Goal: Communication & Community: Answer question/provide support

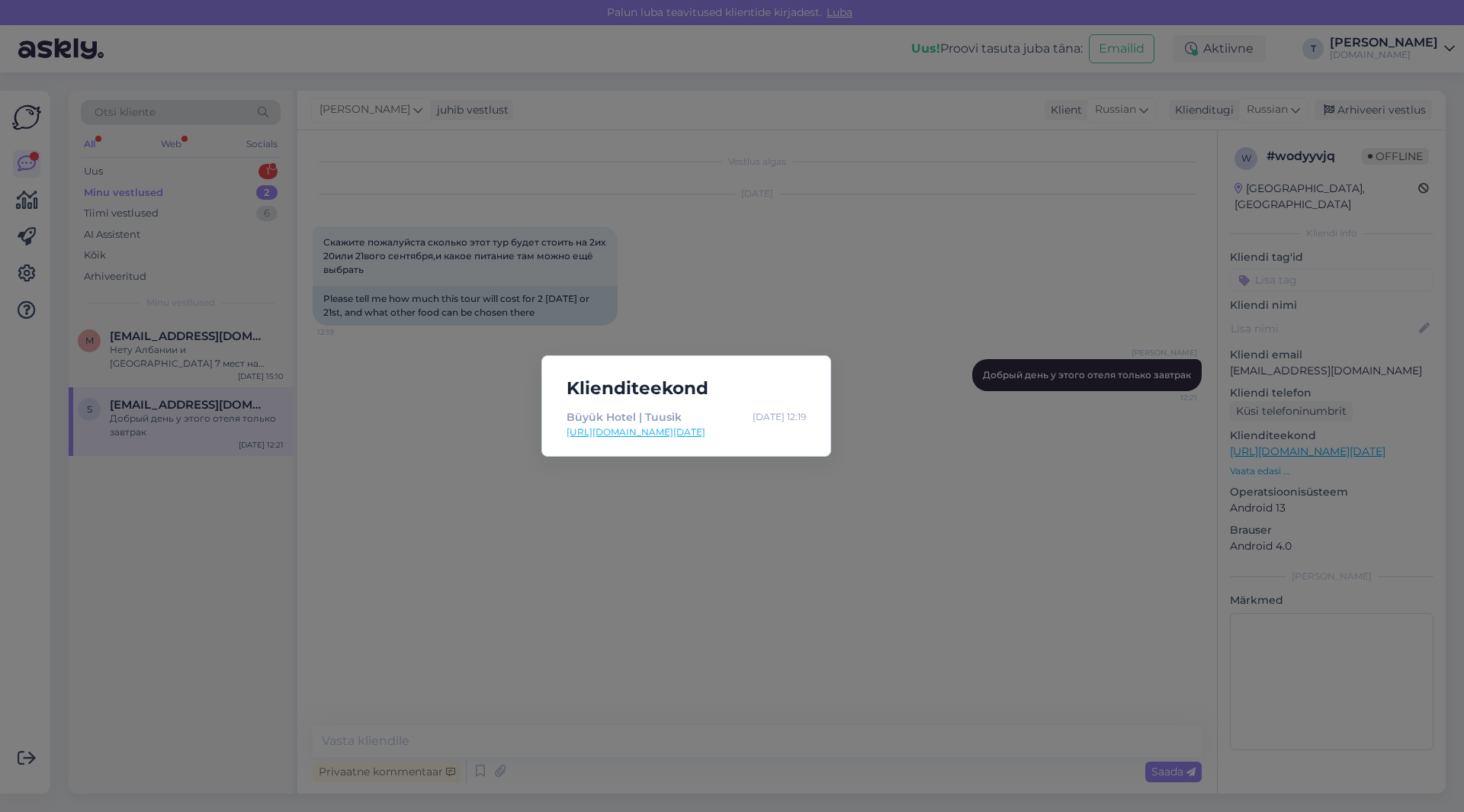
click at [801, 310] on div "Klienditeekond Büyük Hotel | Tuusik [DATE] 12:19 [URL][DOMAIN_NAME][DATE]" at bounding box center [732, 406] width 1464 height 812
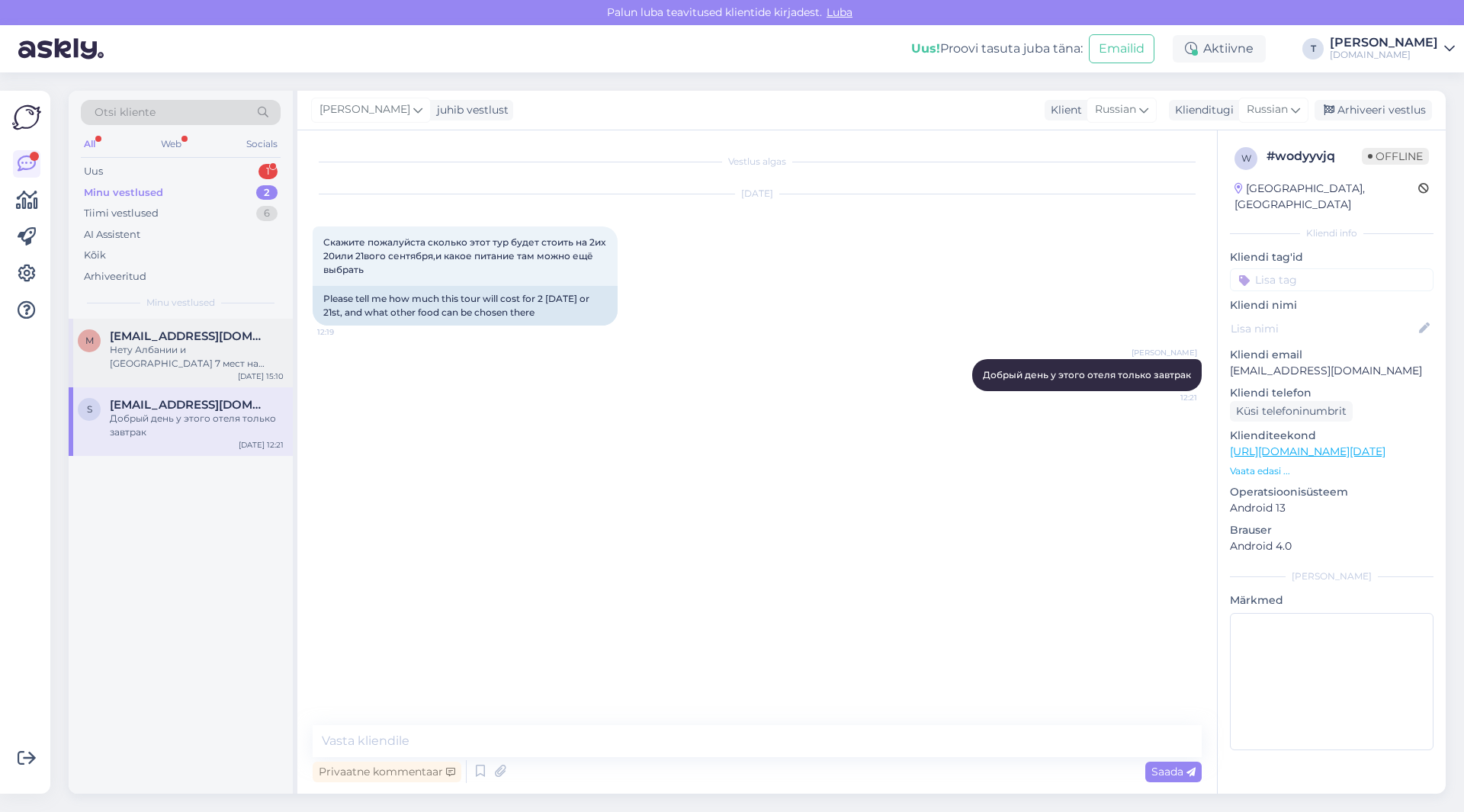
click at [217, 340] on span "[EMAIL_ADDRESS][DOMAIN_NAME]" at bounding box center [189, 336] width 158 height 14
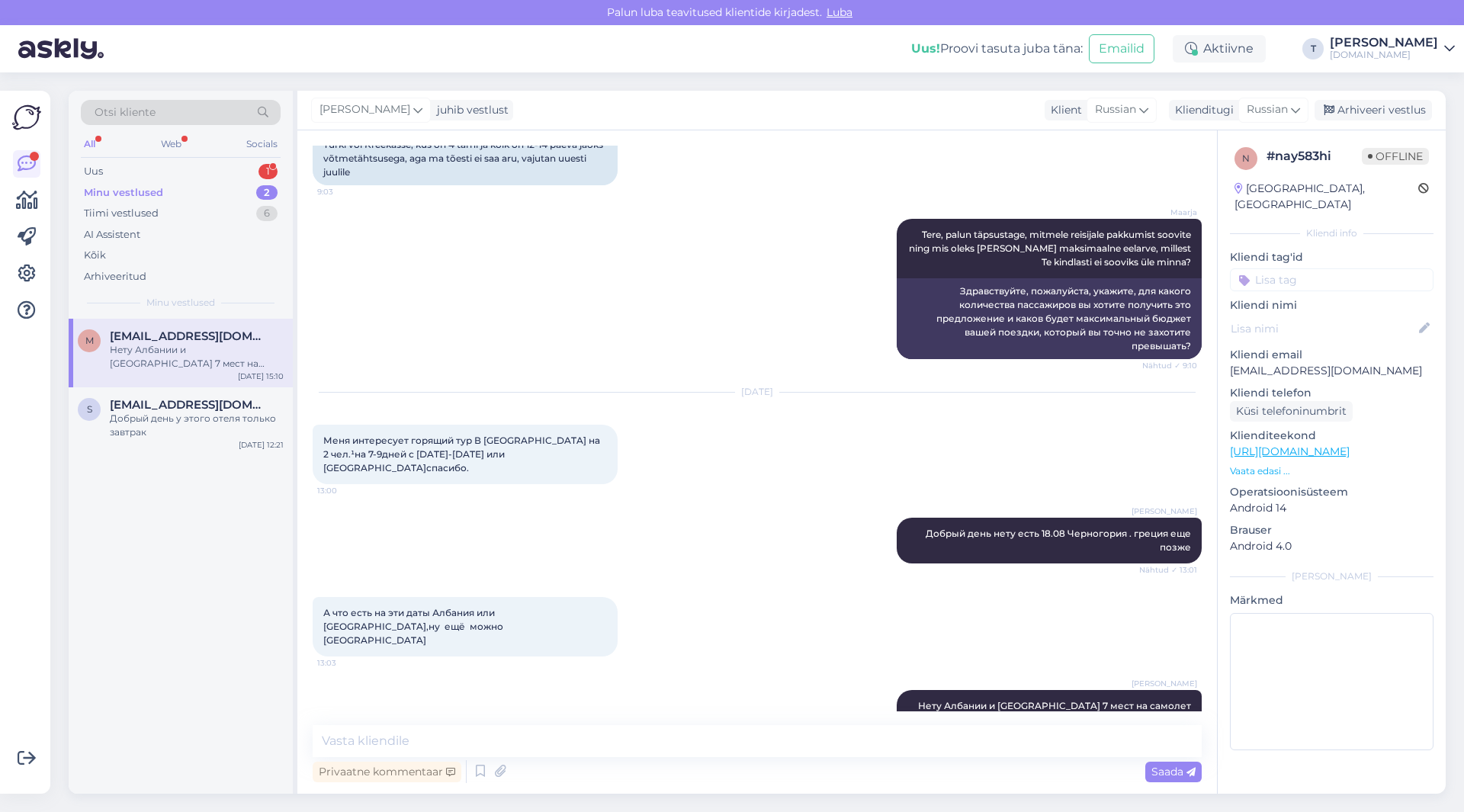
click at [191, 159] on div "Otsi kliente All Web Socials Uus 1 Minu vestlused 2 Tiimi vestlused 6 AI Assist…" at bounding box center [181, 204] width 224 height 228
click at [191, 163] on div "Uus 1" at bounding box center [181, 171] width 200 height 22
click at [173, 350] on div "4 взрослых человек и 1 ребёнок - вылет из [GEOGRAPHIC_DATA] на 7 , 8 дней Турци…" at bounding box center [197, 356] width 174 height 28
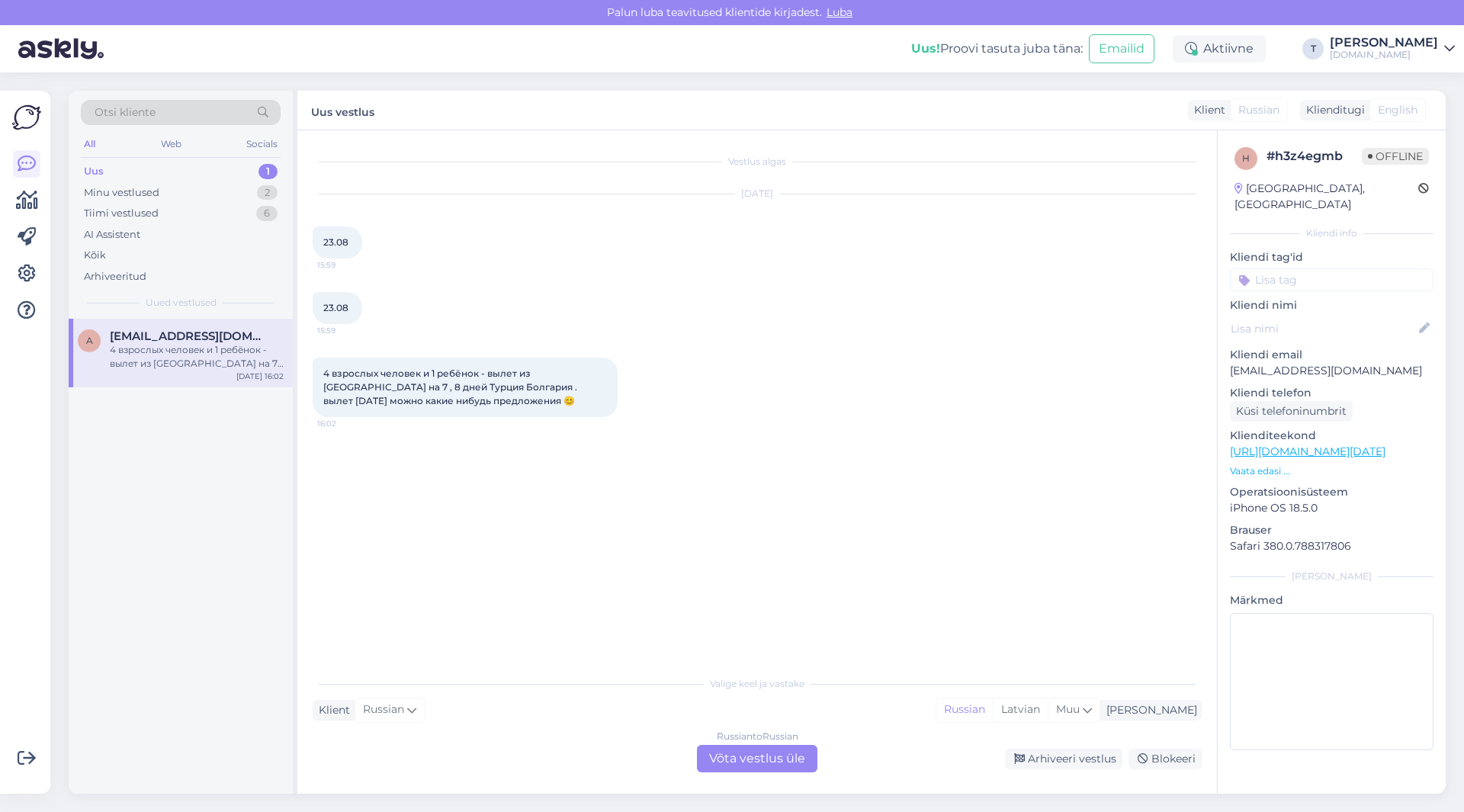
click at [772, 755] on div "Russian to Russian Võta vestlus üle" at bounding box center [757, 758] width 121 height 28
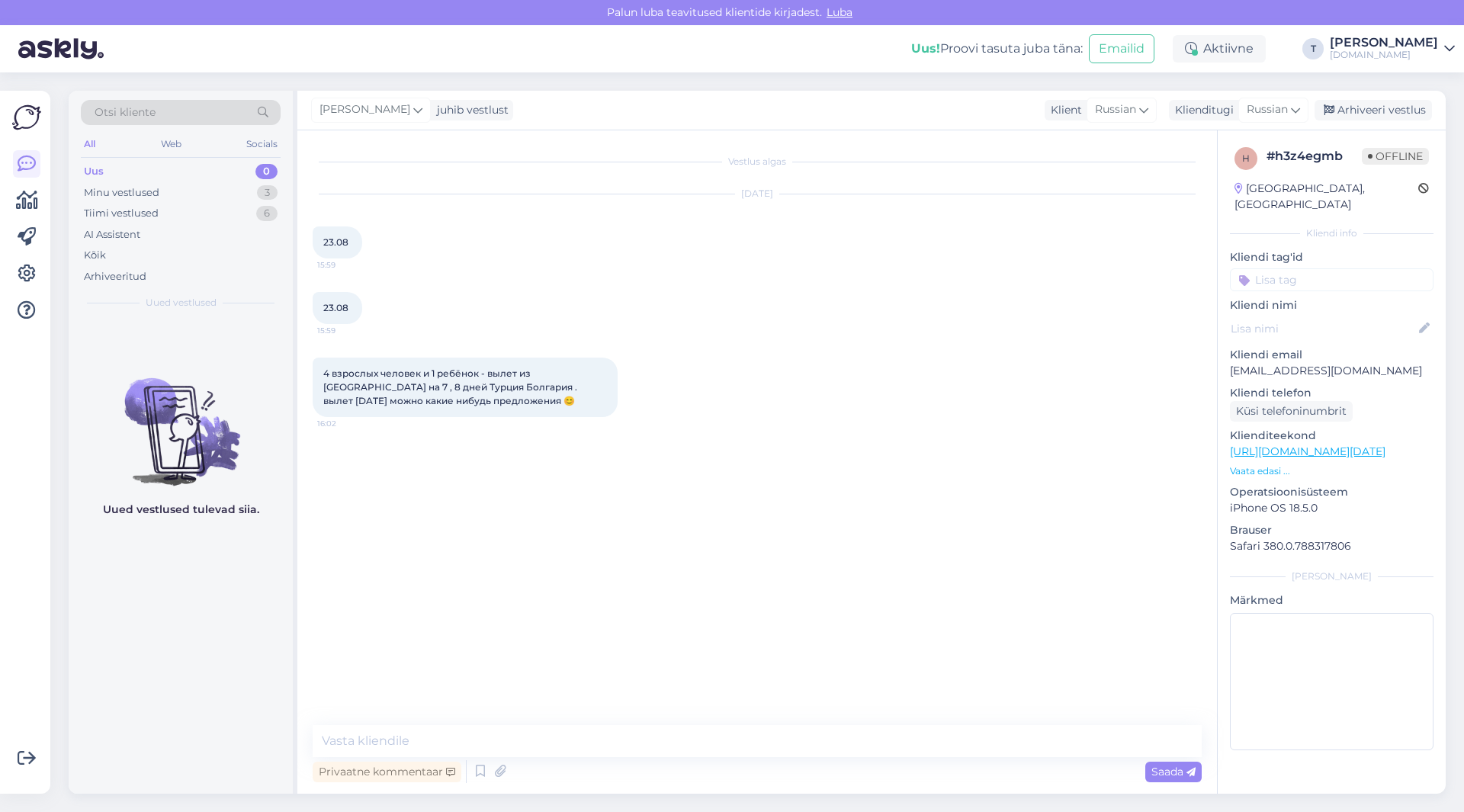
click at [1261, 464] on p "Vaata edasi ..." at bounding box center [1331, 471] width 204 height 14
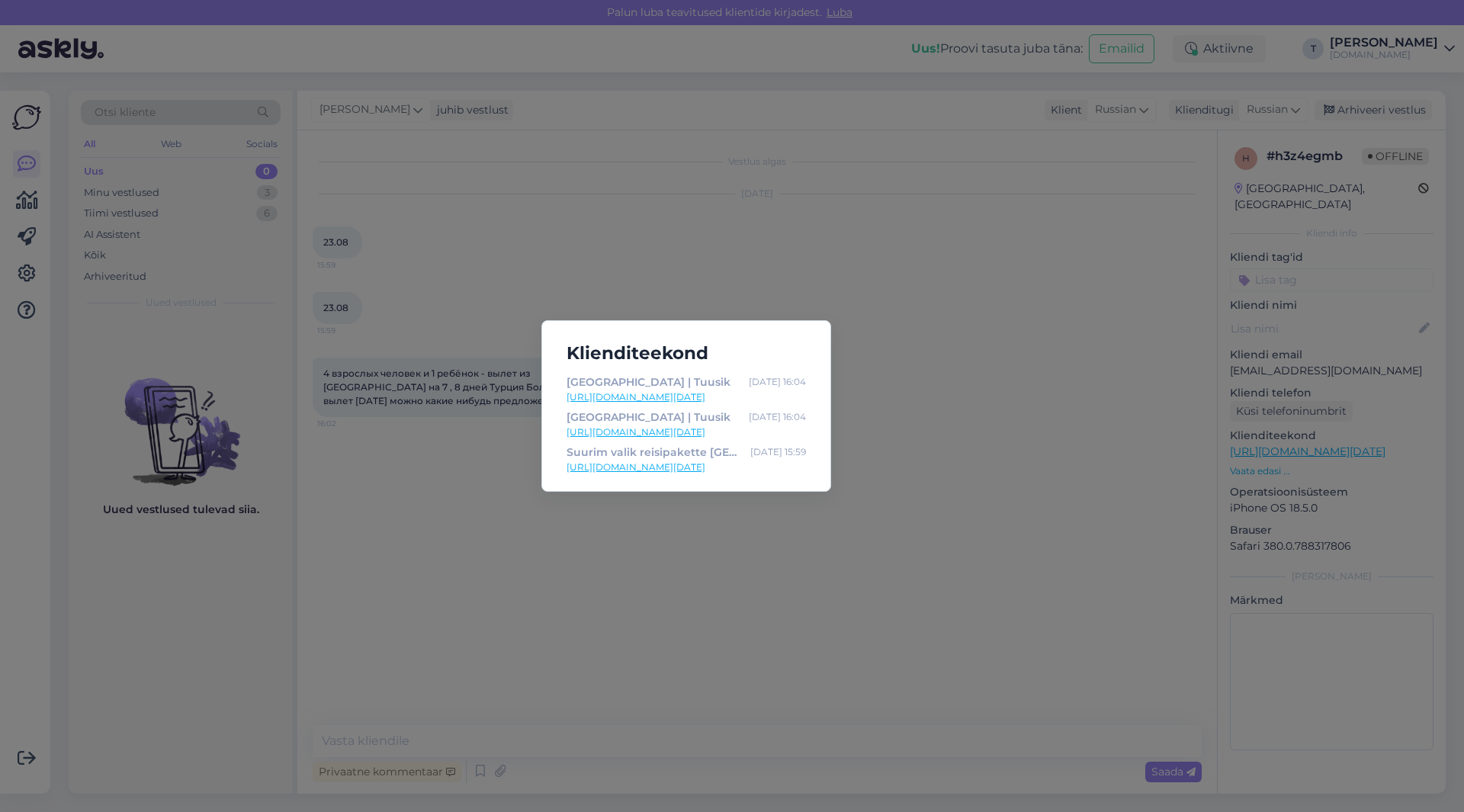
click at [1036, 360] on div "Klienditeekond [GEOGRAPHIC_DATA] | Tuusik [DATE] 16:04 [URL][DOMAIN_NAME][DATE]…" at bounding box center [732, 406] width 1464 height 812
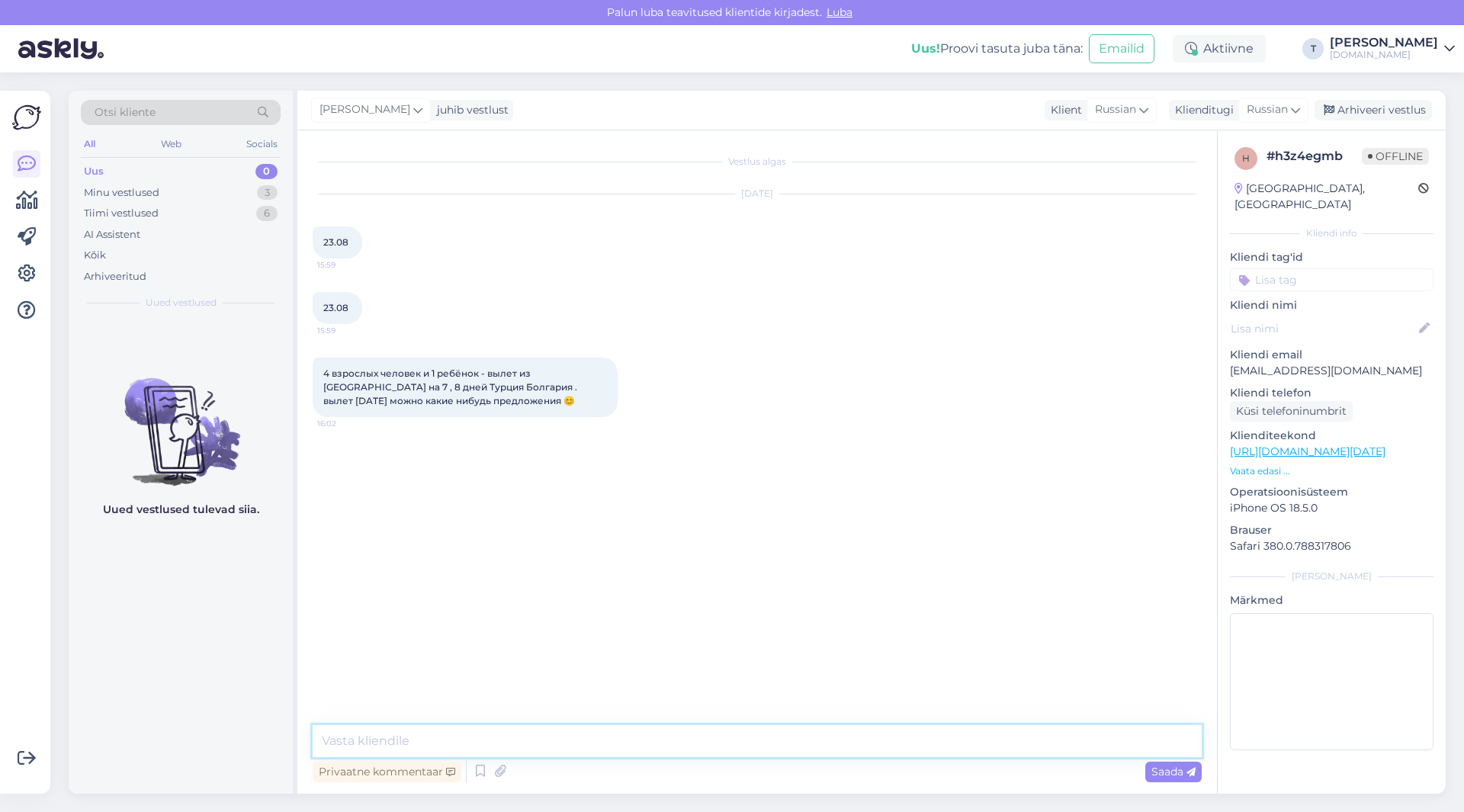
click at [528, 744] on textarea at bounding box center [757, 741] width 889 height 32
type textarea "сколько ребенку"
type textarea "какой примерно от и до бюджет... смогу на почту прислать вам что то"
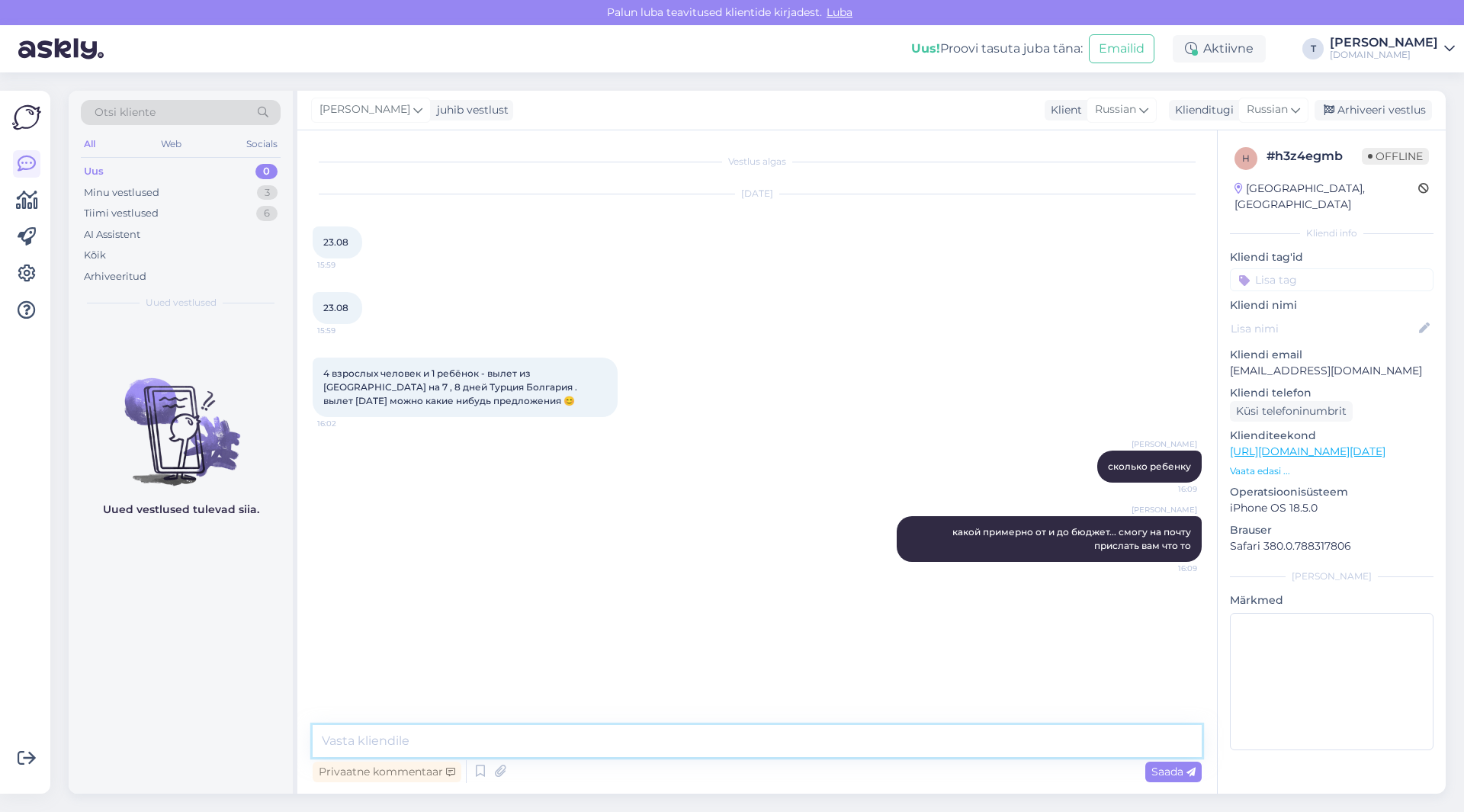
drag, startPoint x: 609, startPoint y: 744, endPoint x: 606, endPoint y: 733, distance: 11.4
click at [606, 737] on textarea at bounding box center [757, 741] width 889 height 32
type textarea "есть 25.08 или 21.08"
click at [566, 735] on textarea at bounding box center [757, 741] width 889 height 32
drag, startPoint x: 330, startPoint y: 742, endPoint x: 502, endPoint y: 740, distance: 172.0
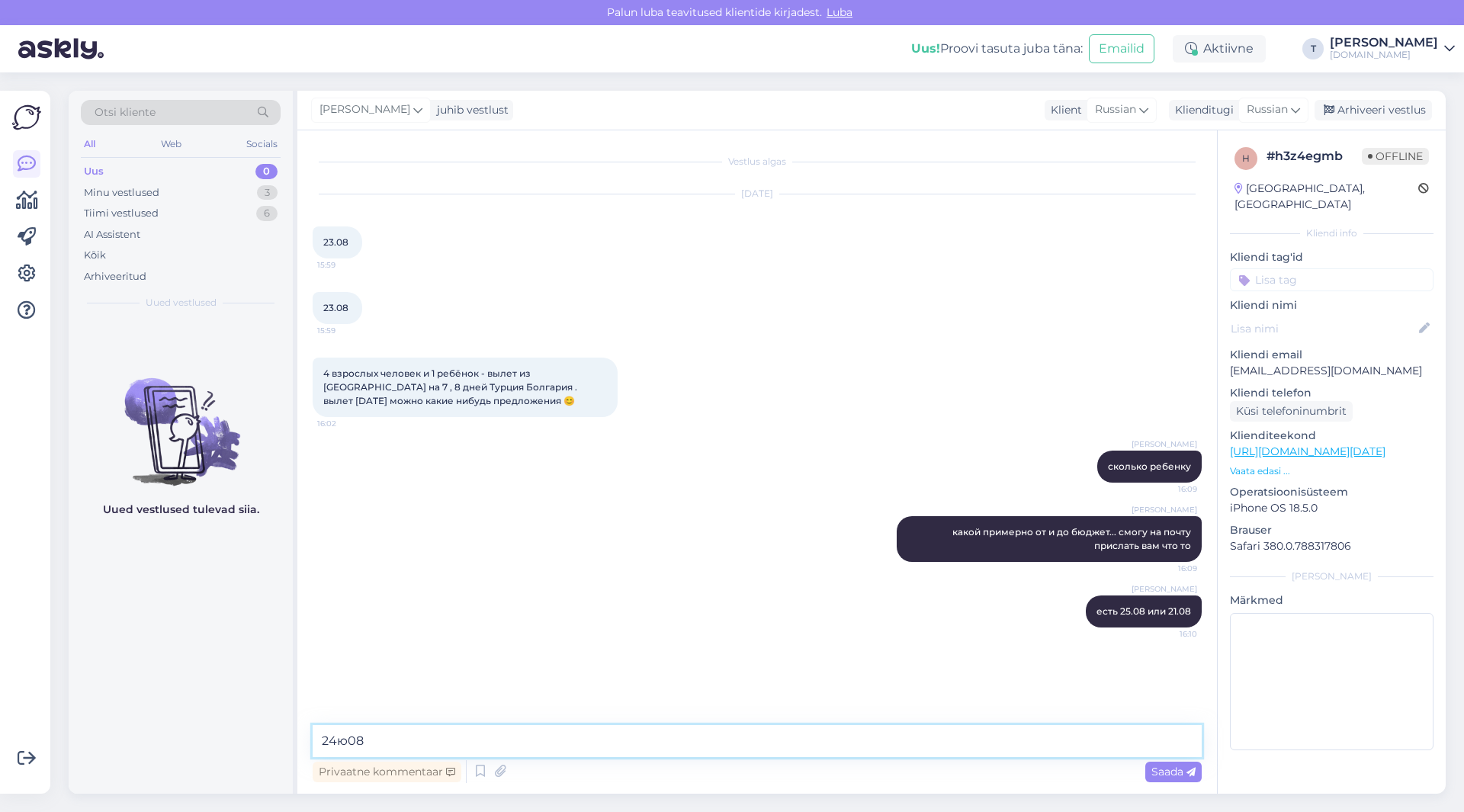
click at [503, 740] on textarea "24ю08" at bounding box center [757, 741] width 889 height 32
type textarea "22 и [DATE]"
click at [557, 737] on textarea at bounding box center [757, 741] width 889 height 32
click at [529, 747] on textarea at bounding box center [757, 741] width 889 height 32
type textarea "сколько лет ребенку , что то есть на 23.08 тоже"
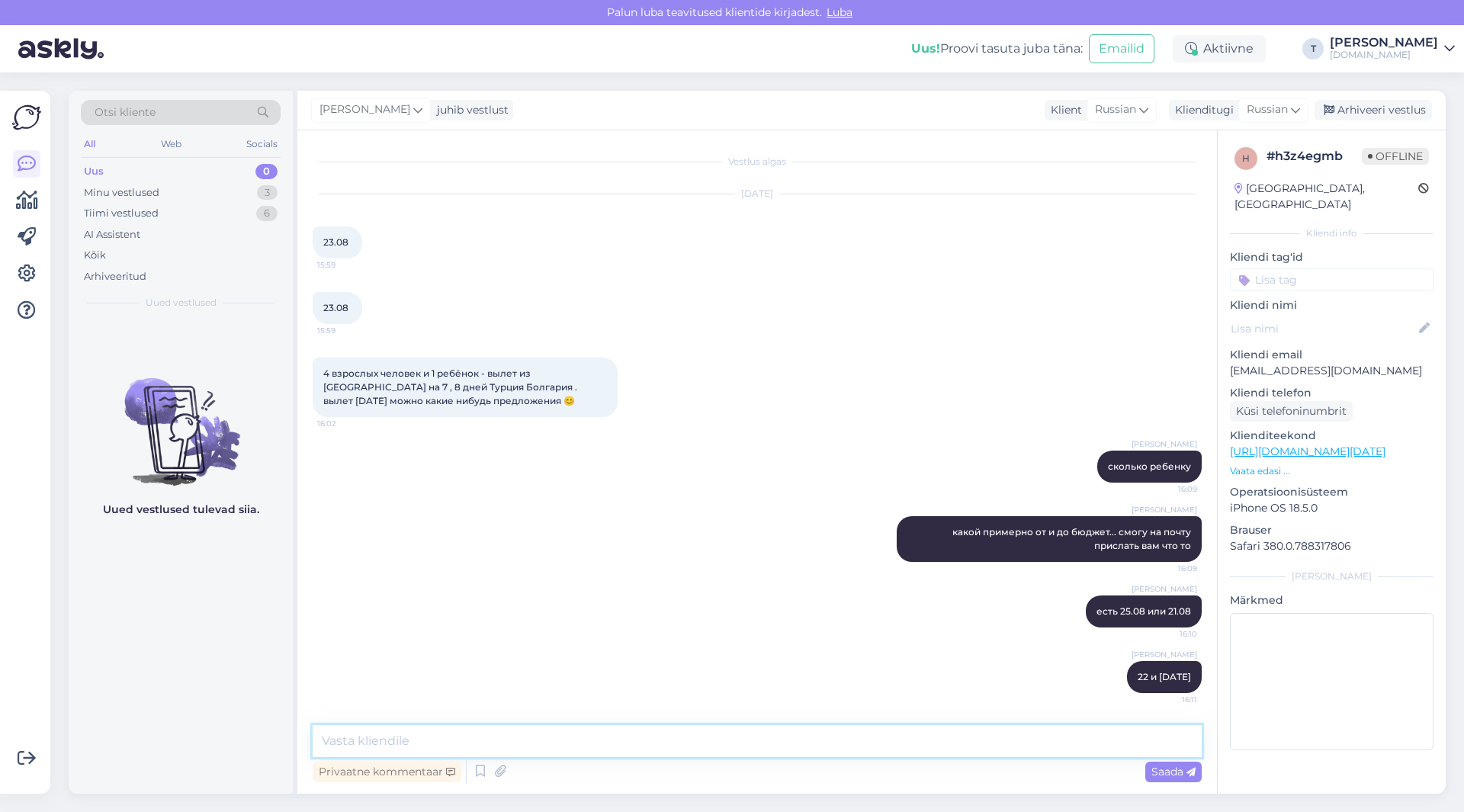
scroll to position [64, 0]
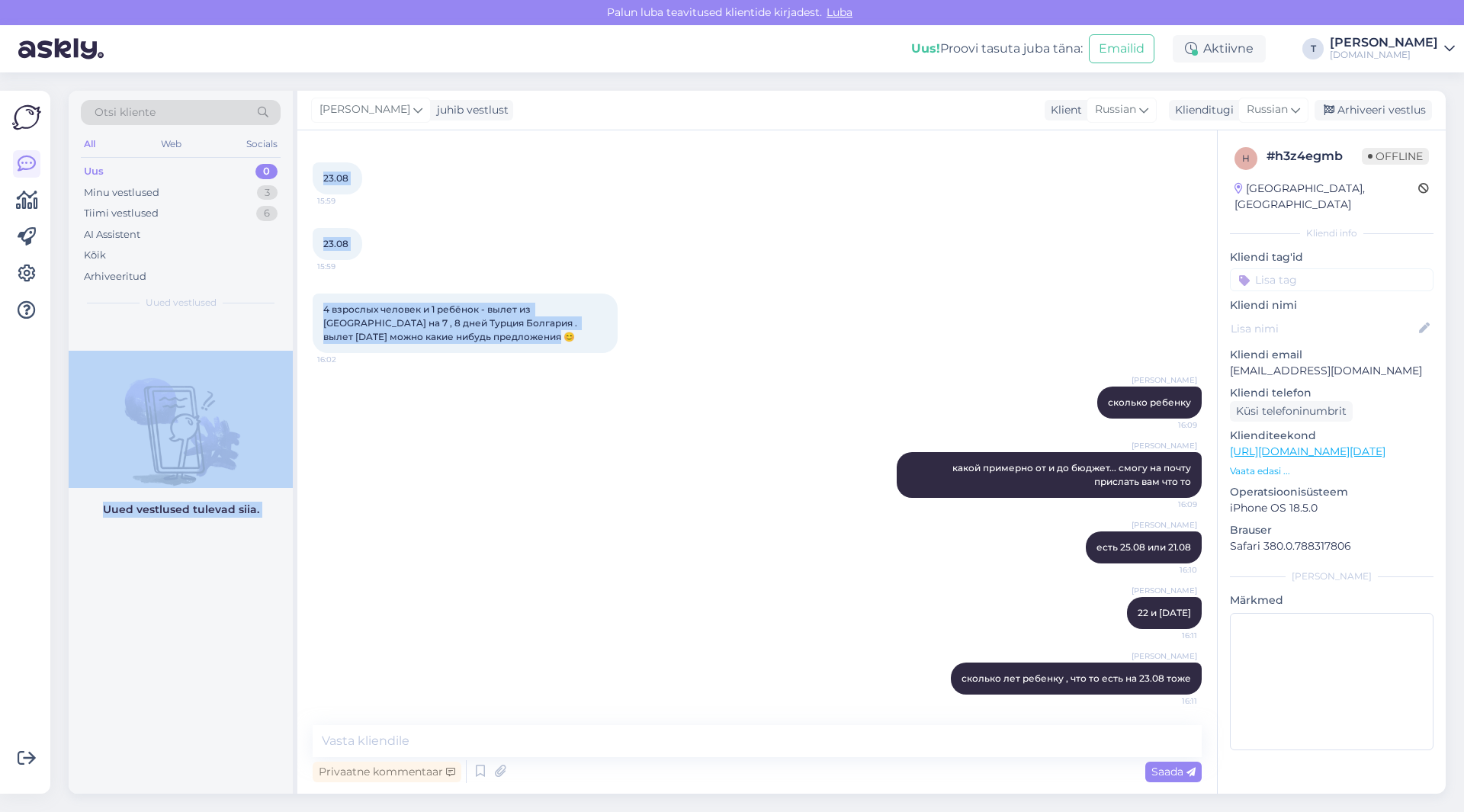
drag, startPoint x: 470, startPoint y: 338, endPoint x: 384, endPoint y: 254, distance: 120.2
click at [282, 295] on div "Otsi kliente All Web Socials Uus 0 Minu vestlused 3 Tiimi vestlused 6 AI Assist…" at bounding box center [757, 442] width 1377 height 703
click at [423, 237] on div "23.08 15:59" at bounding box center [757, 244] width 889 height 65
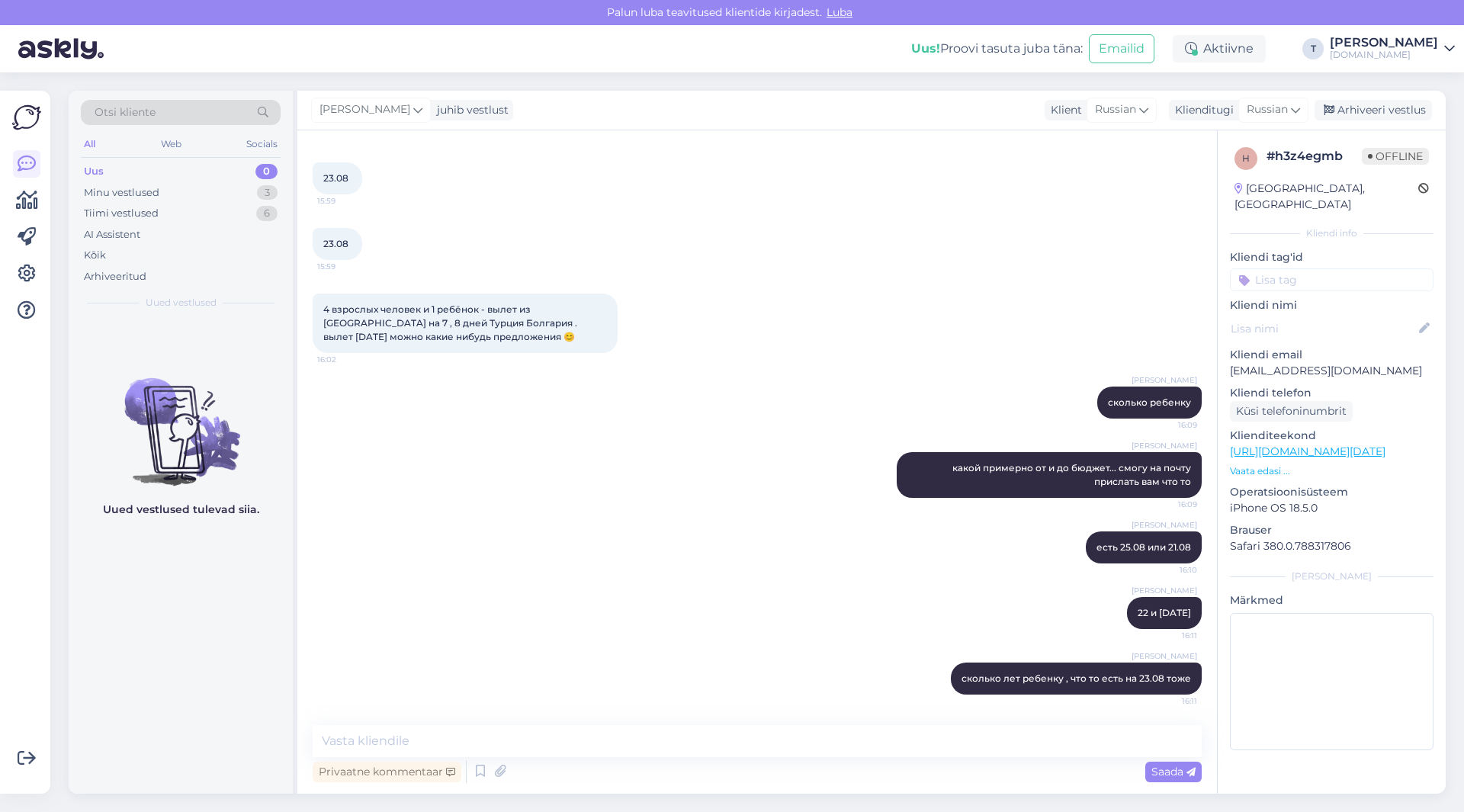
click at [1276, 363] on p "[EMAIL_ADDRESS][DOMAIN_NAME]" at bounding box center [1331, 370] width 204 height 16
copy p "[EMAIL_ADDRESS][DOMAIN_NAME]"
drag, startPoint x: 471, startPoint y: 338, endPoint x: 340, endPoint y: 320, distance: 132.2
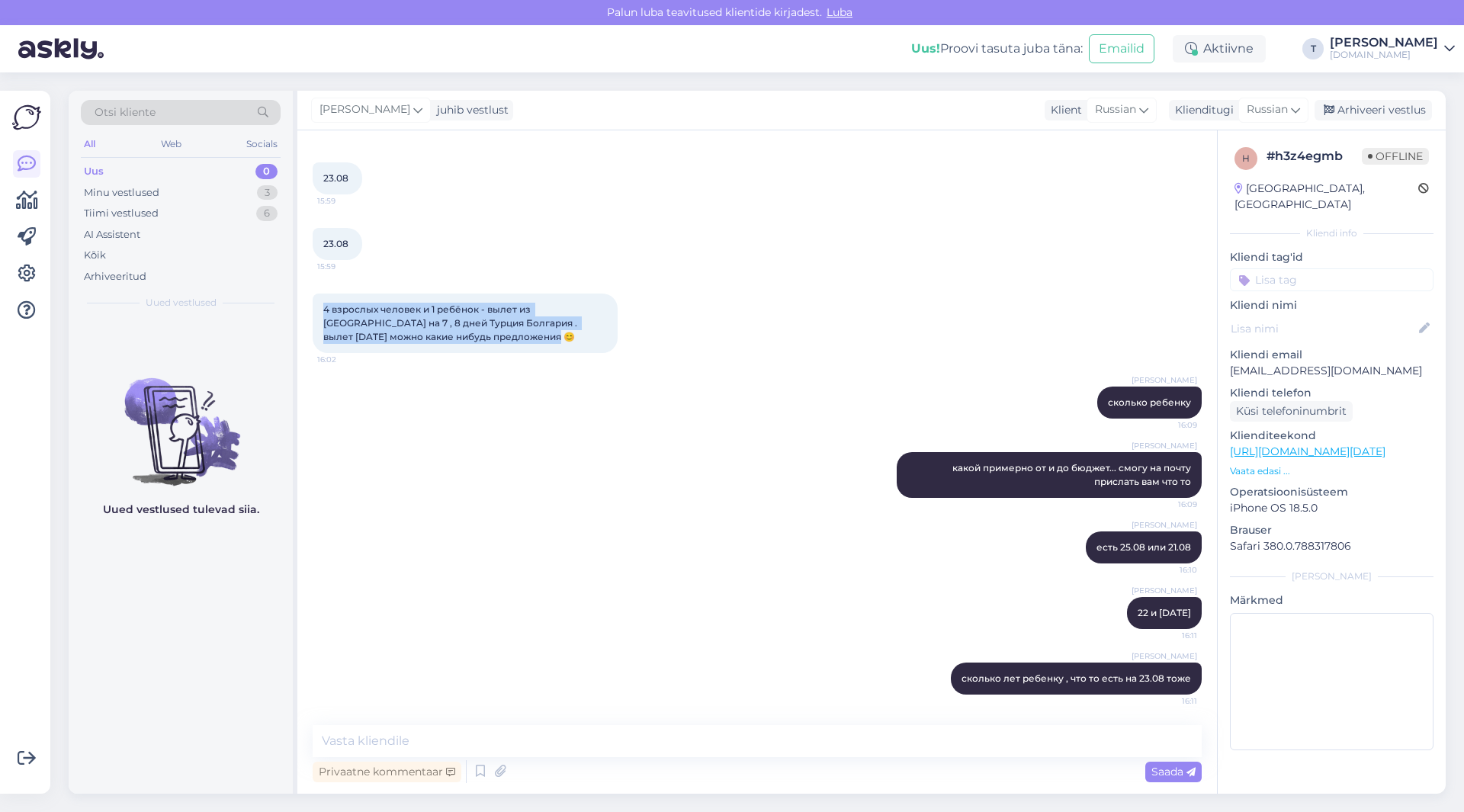
click at [320, 301] on div "4 взрослых человек и 1 ребёнок - вылет из [GEOGRAPHIC_DATA] на 7 , 8 дней Турци…" at bounding box center [465, 323] width 305 height 59
copy span "4 взрослых человек и 1 ребёнок - вылет из [GEOGRAPHIC_DATA] на 7 , 8 дней Турци…"
click at [206, 187] on div "Minu vestlused 3" at bounding box center [181, 193] width 200 height 22
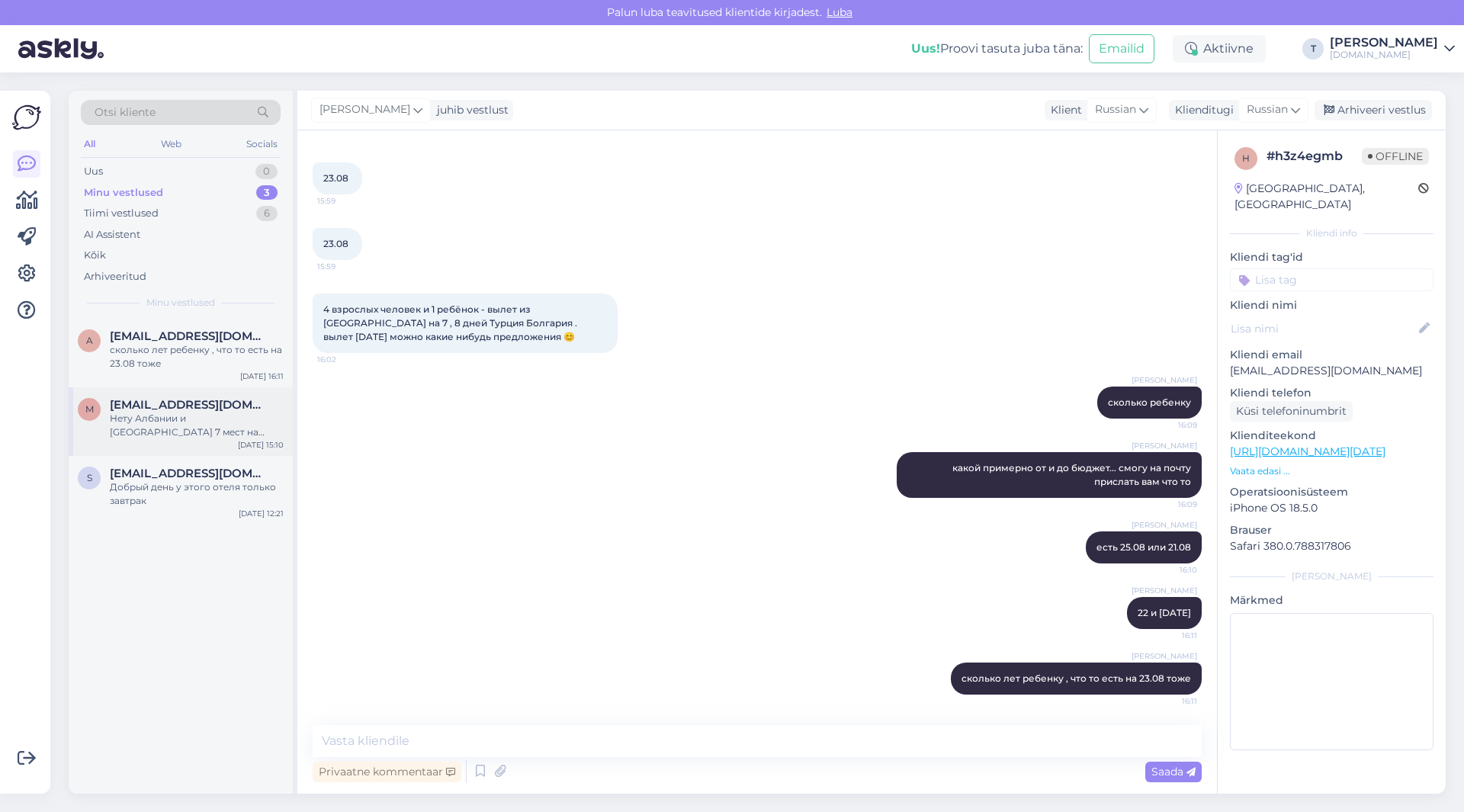
click at [162, 413] on div "Нету Албании и [GEOGRAPHIC_DATA] 7 мест на самолет есть 15.08" at bounding box center [197, 426] width 174 height 28
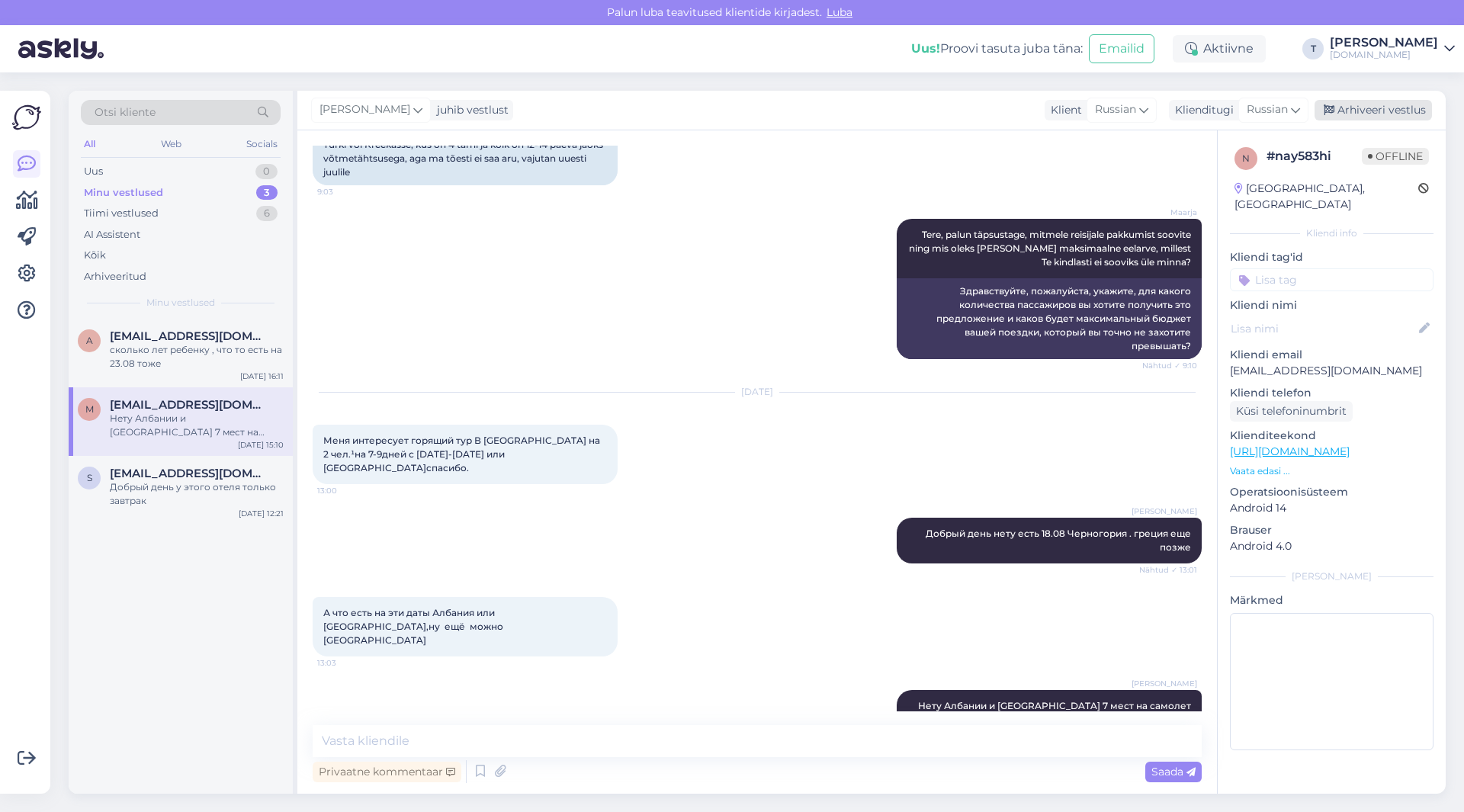
click at [1366, 105] on div "Arhiveeri vestlus" at bounding box center [1373, 110] width 118 height 21
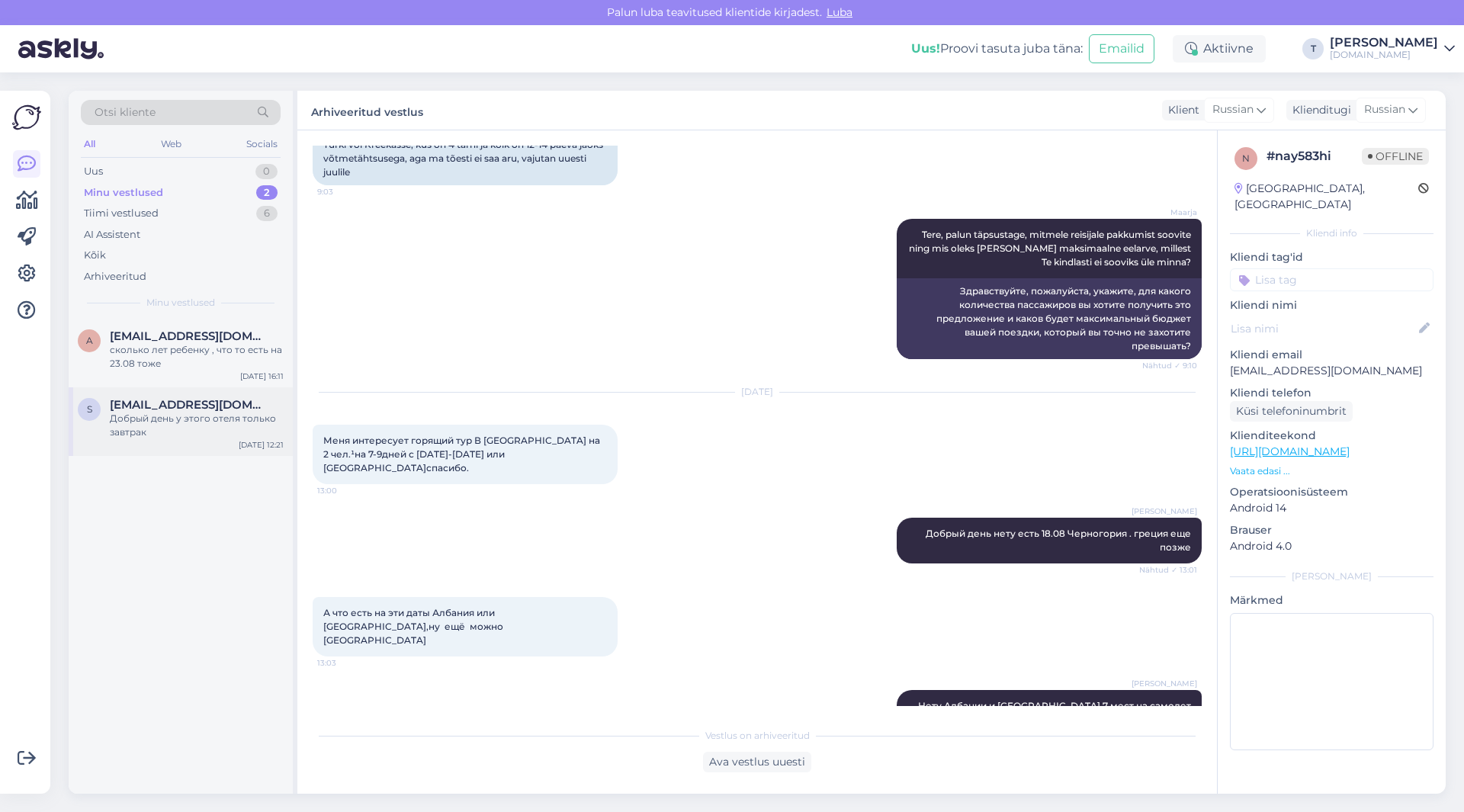
click at [206, 413] on div "Добрый день у этого отеля только завтрак" at bounding box center [197, 426] width 174 height 28
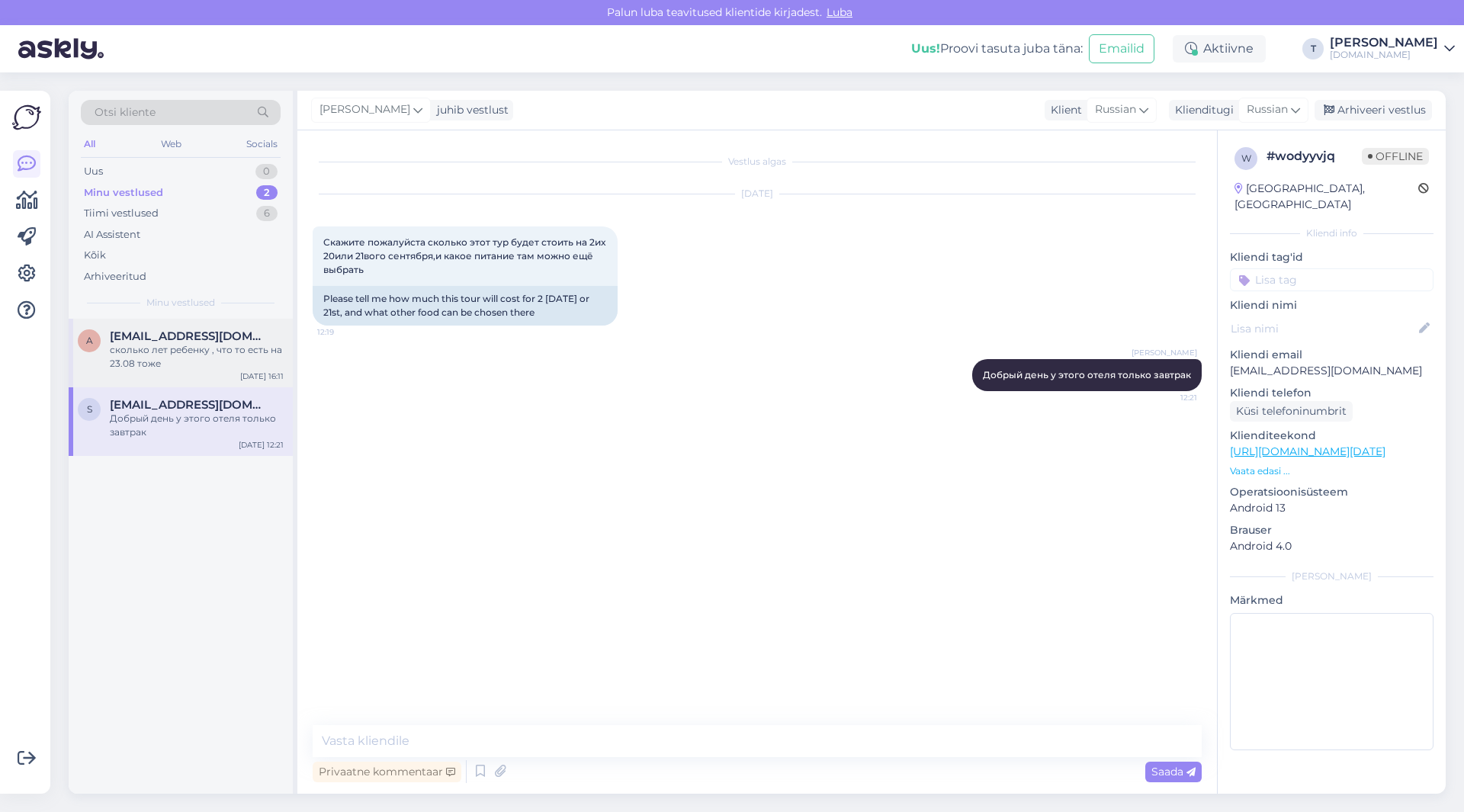
click at [189, 343] on span "[EMAIL_ADDRESS][DOMAIN_NAME]" at bounding box center [189, 336] width 158 height 14
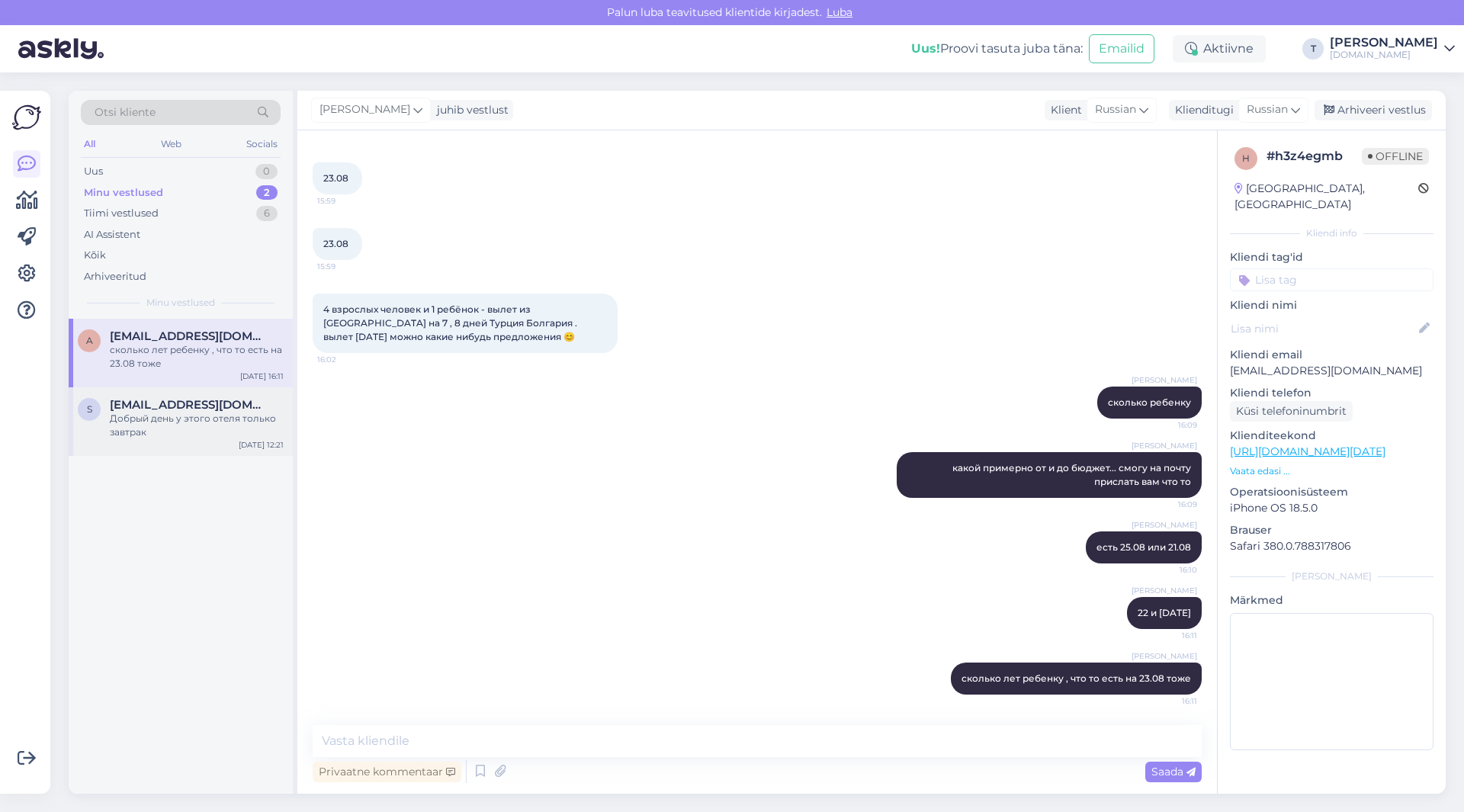
click at [198, 410] on span "[EMAIL_ADDRESS][DOMAIN_NAME]" at bounding box center [189, 405] width 158 height 14
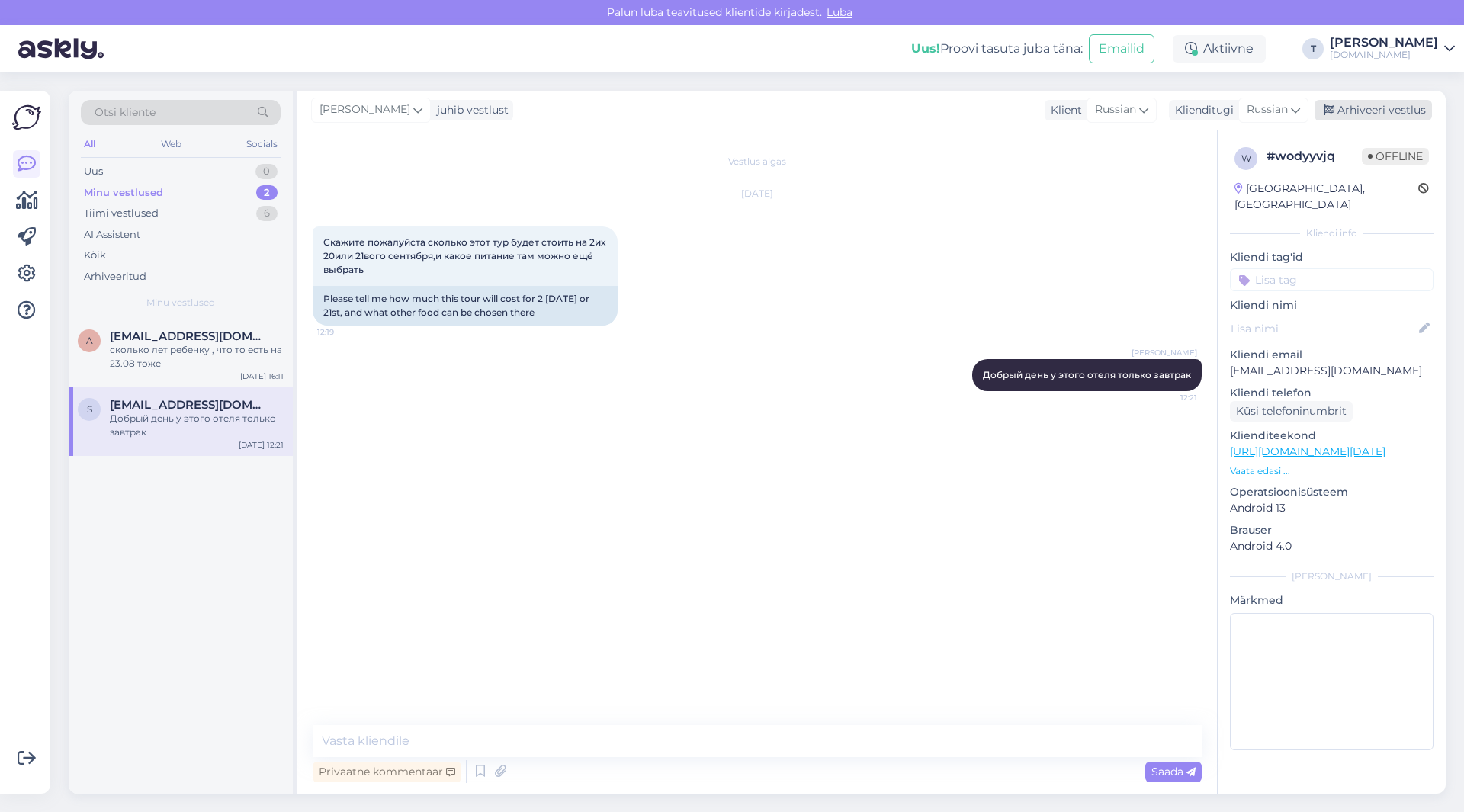
click at [1373, 111] on div "Arhiveeri vestlus" at bounding box center [1373, 110] width 118 height 21
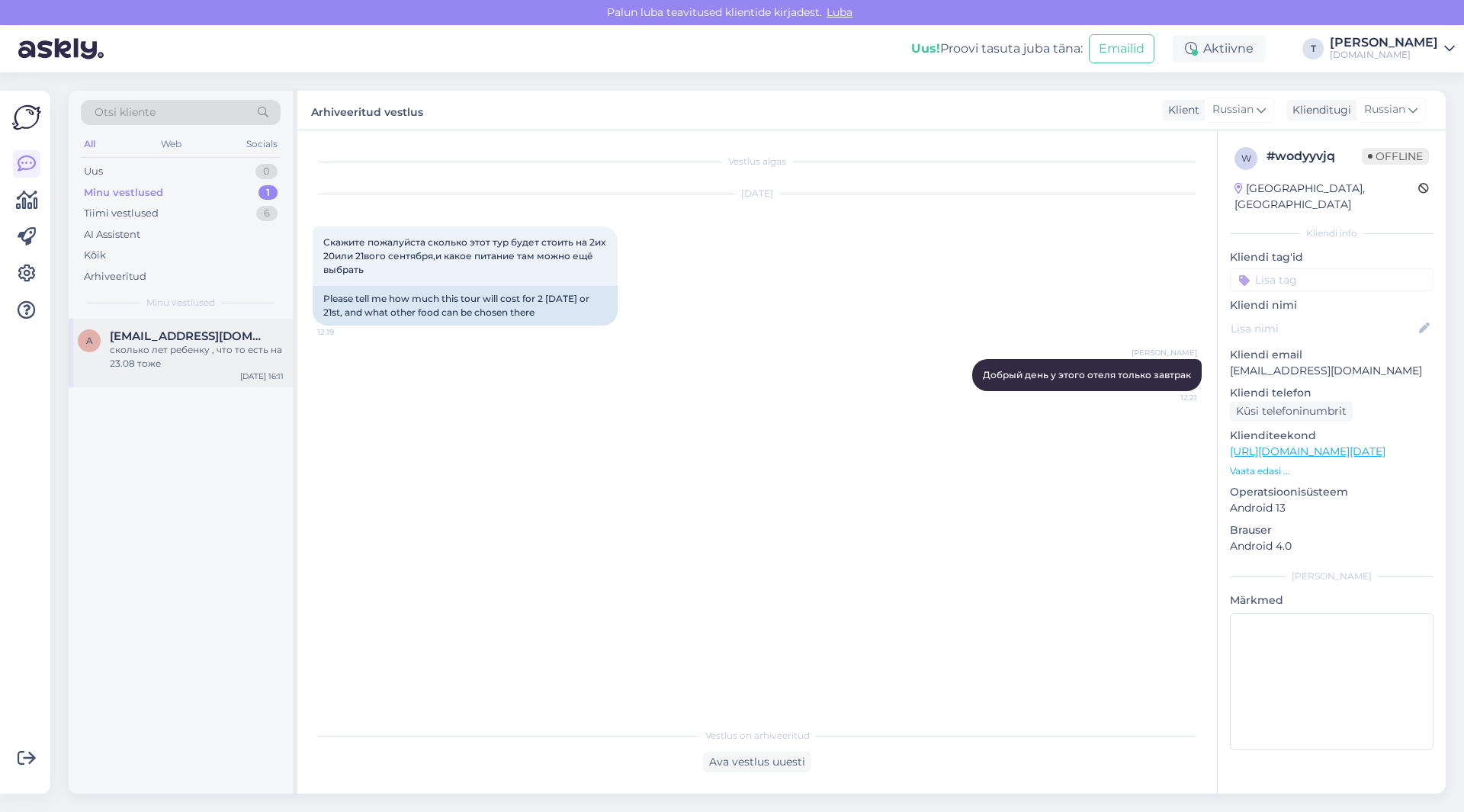
click at [150, 344] on div "сколько лет ребенку , что то есть на 23.08 тоже" at bounding box center [197, 356] width 174 height 28
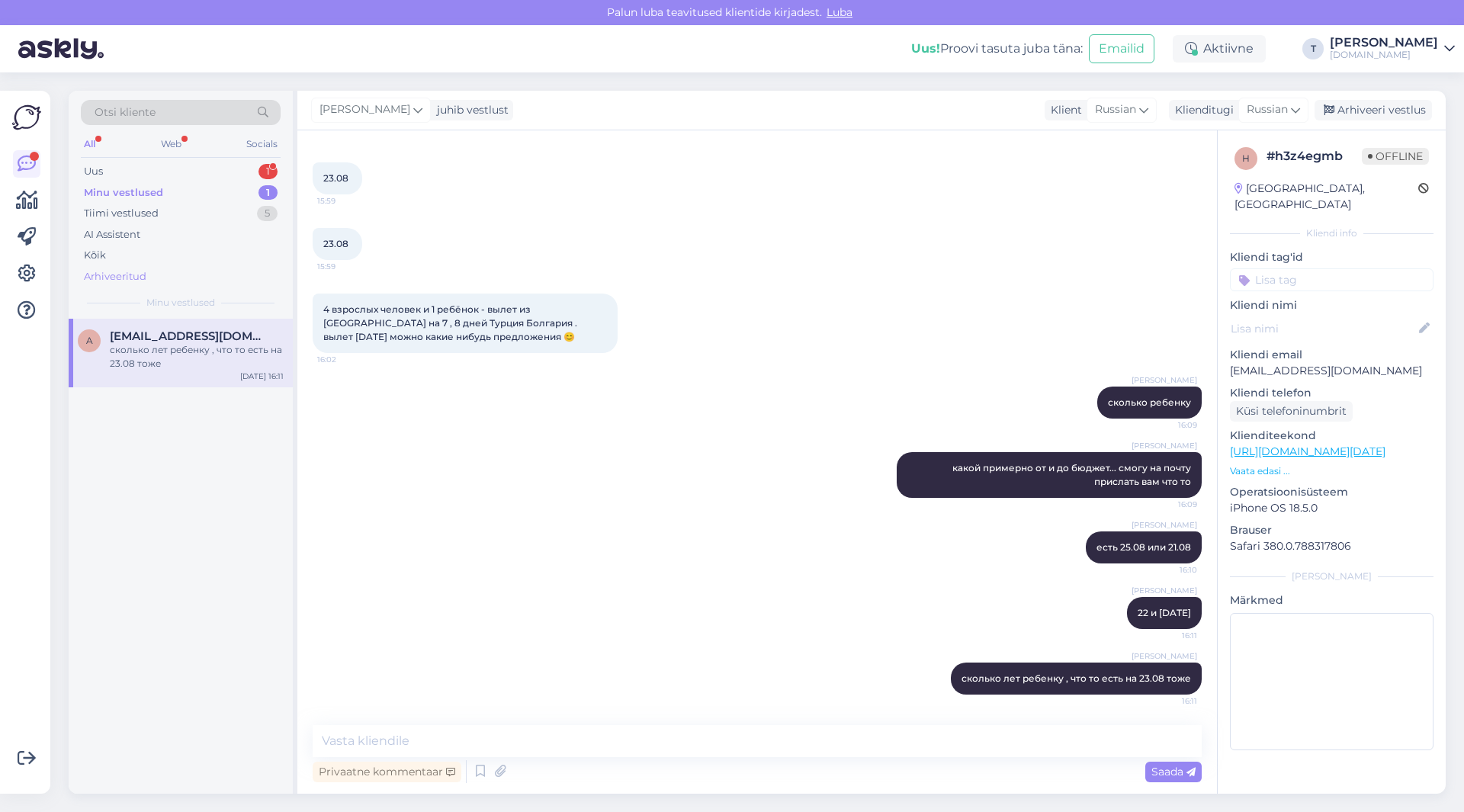
click at [131, 282] on div "Arhiveeritud" at bounding box center [115, 277] width 62 height 15
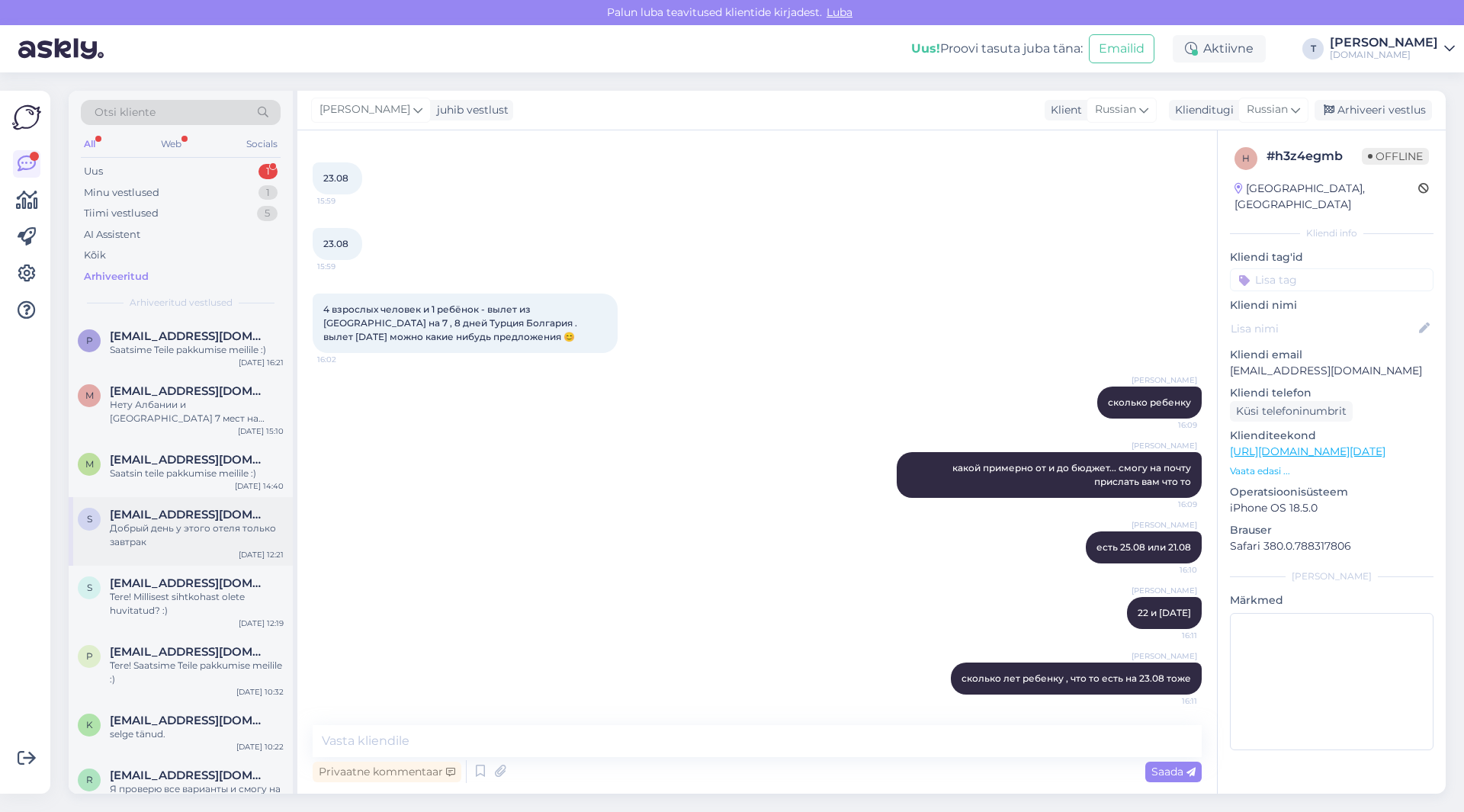
click at [178, 536] on div "Добрый день у этого отеля только завтрак" at bounding box center [197, 535] width 174 height 28
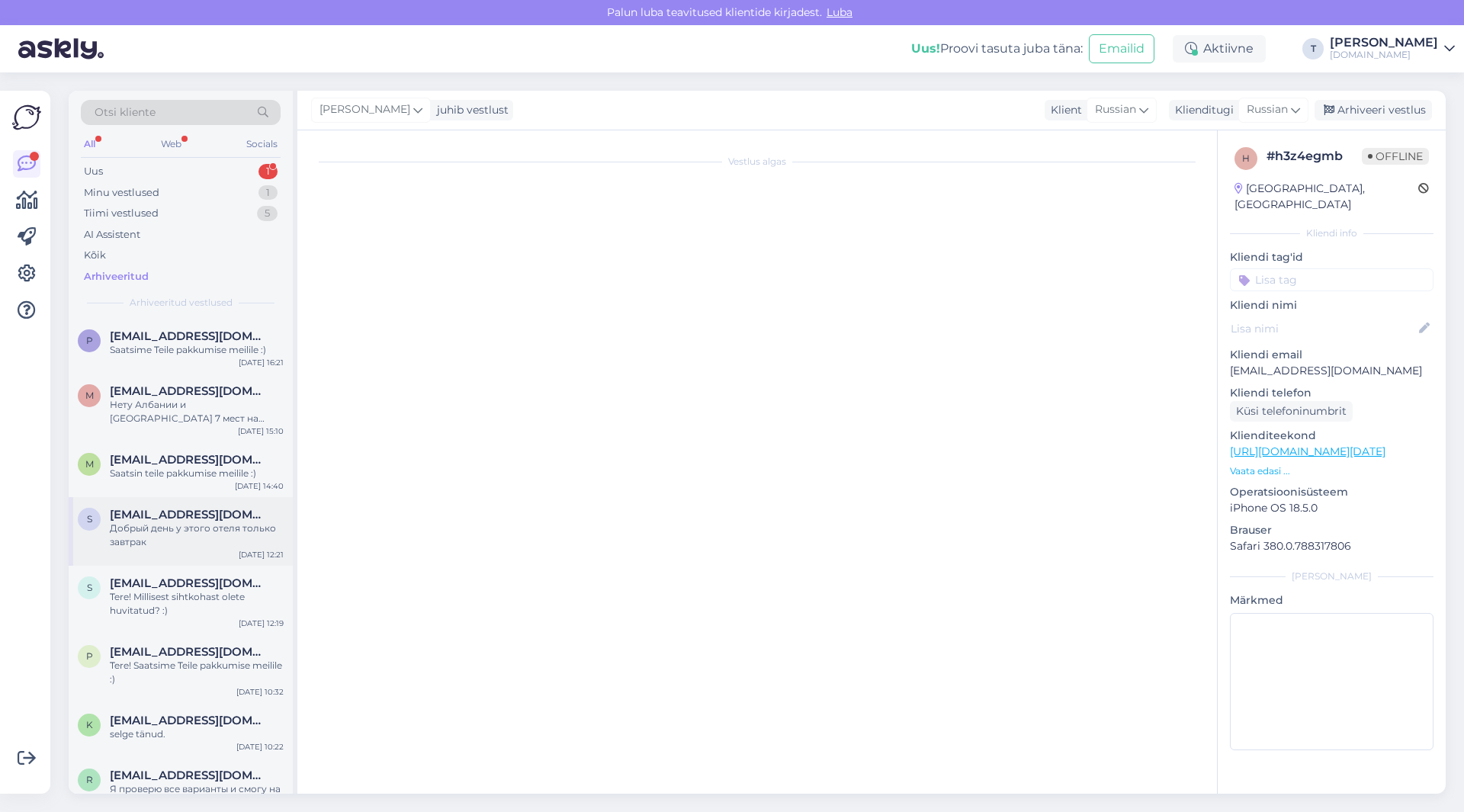
scroll to position [0, 0]
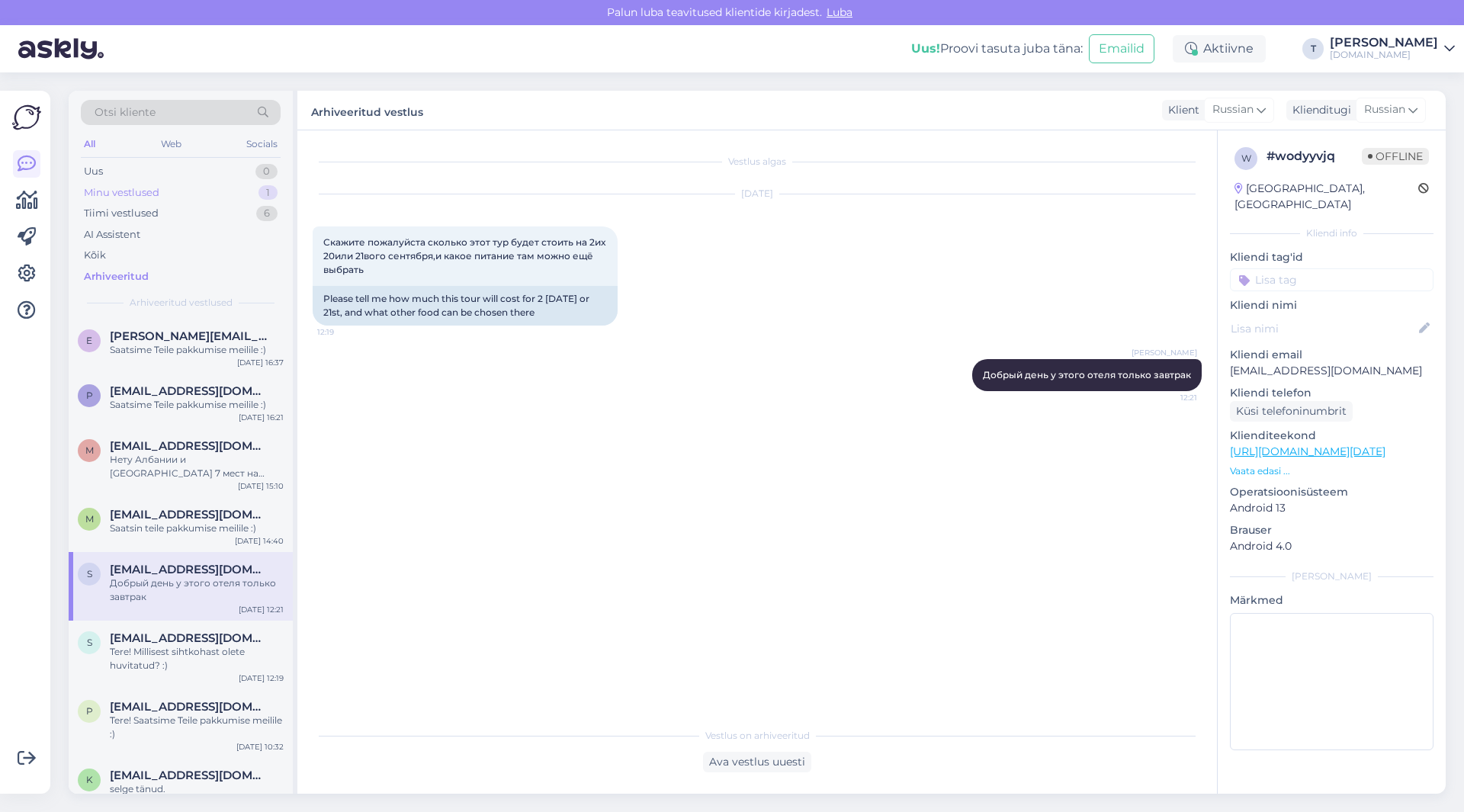
click at [122, 196] on div "Minu vestlused" at bounding box center [121, 193] width 75 height 15
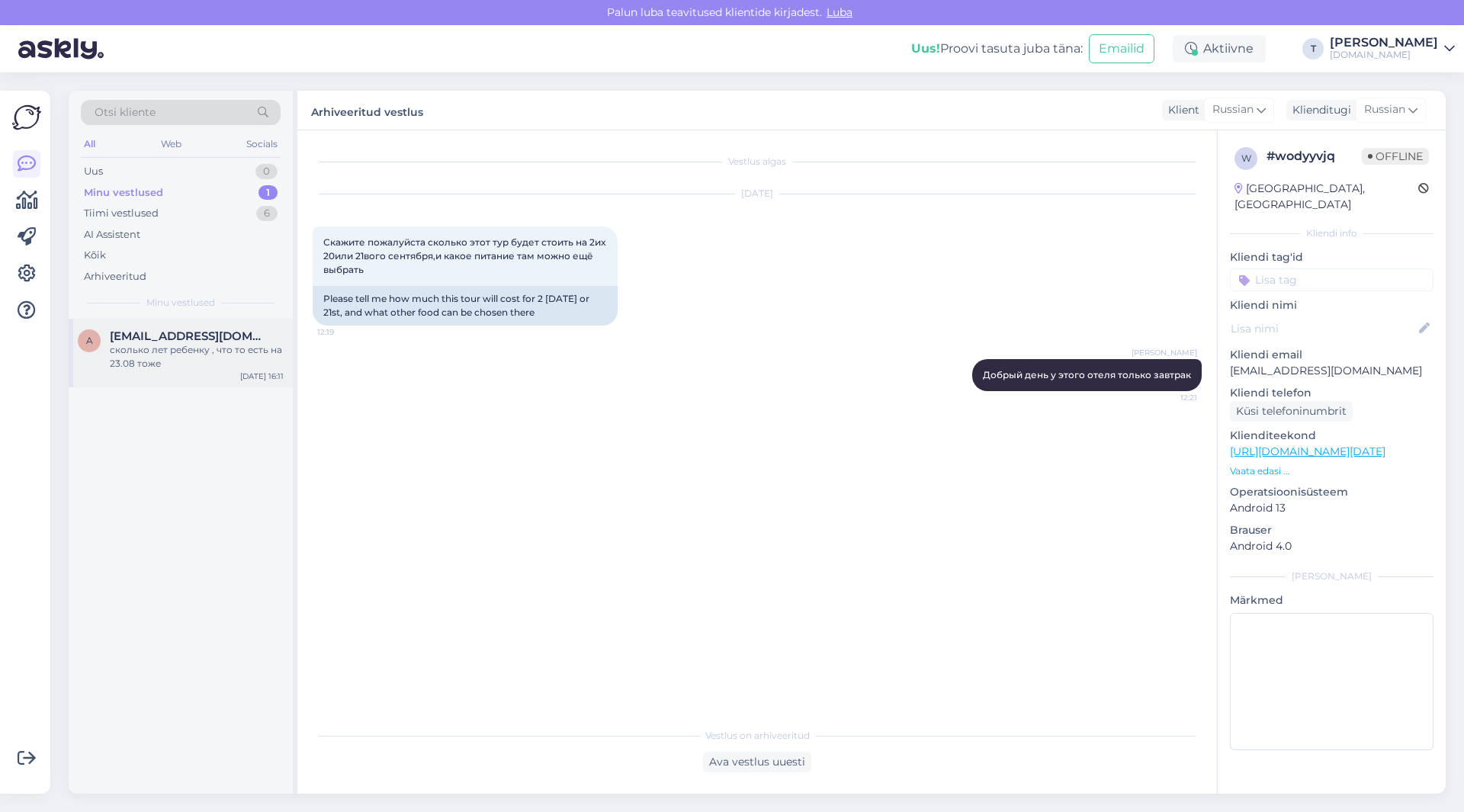
click at [146, 359] on div "сколько лет ребенку , что то есть на 23.08 тоже" at bounding box center [197, 356] width 174 height 28
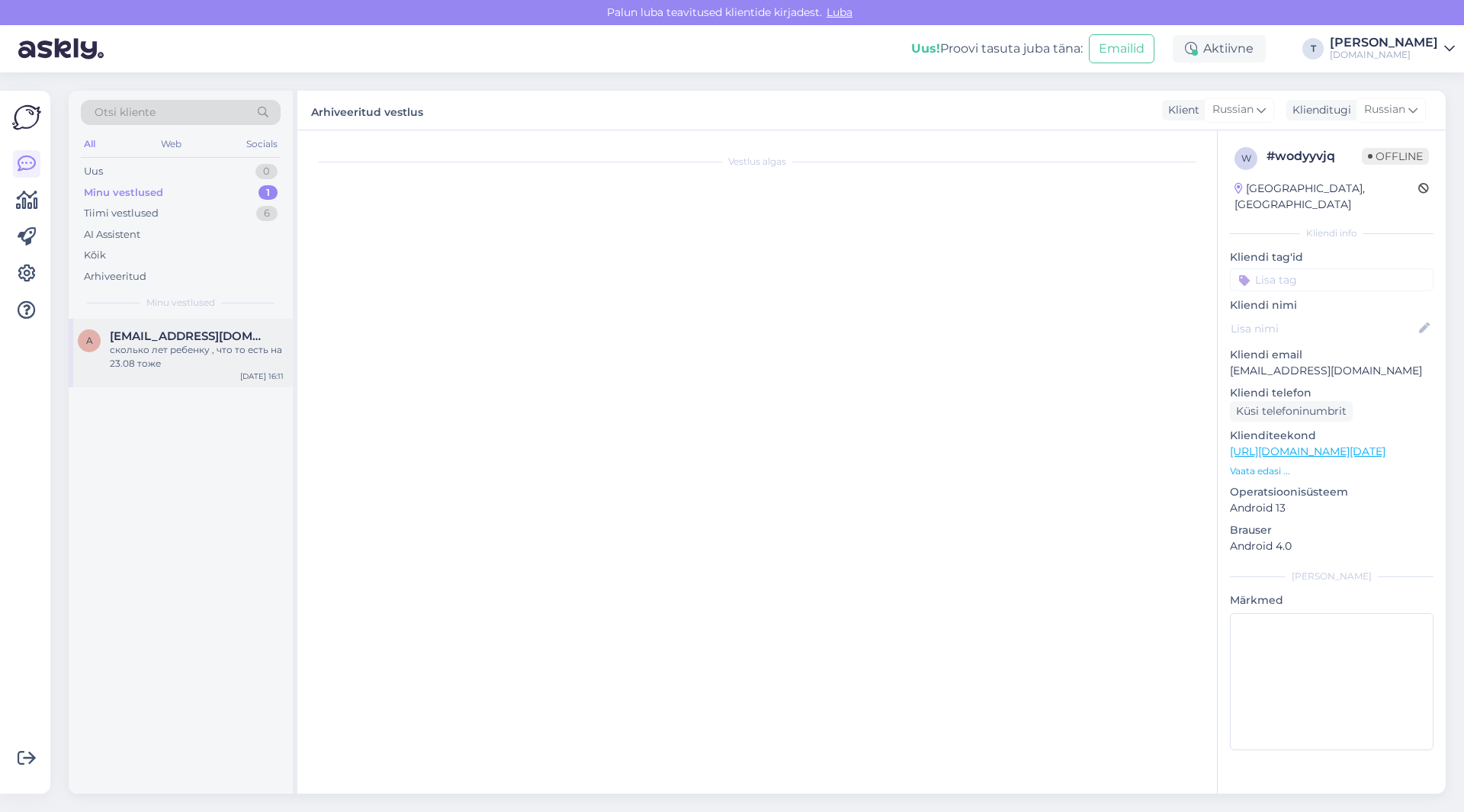
scroll to position [64, 0]
